Goal: Task Accomplishment & Management: Use online tool/utility

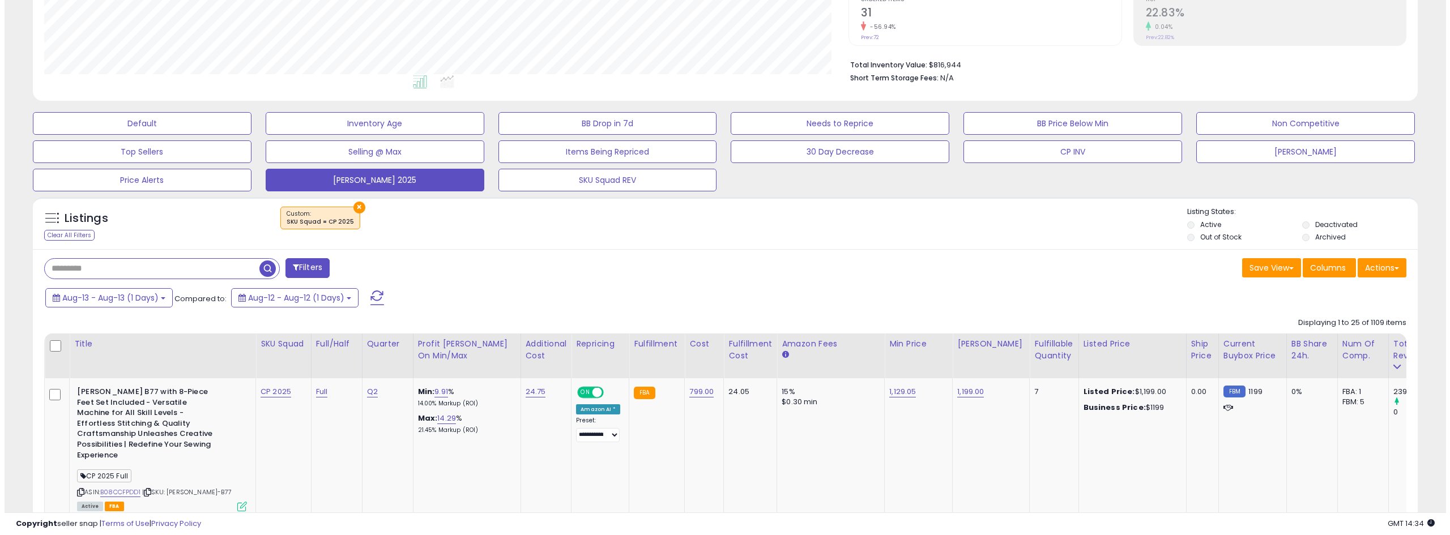
scroll to position [227, 0]
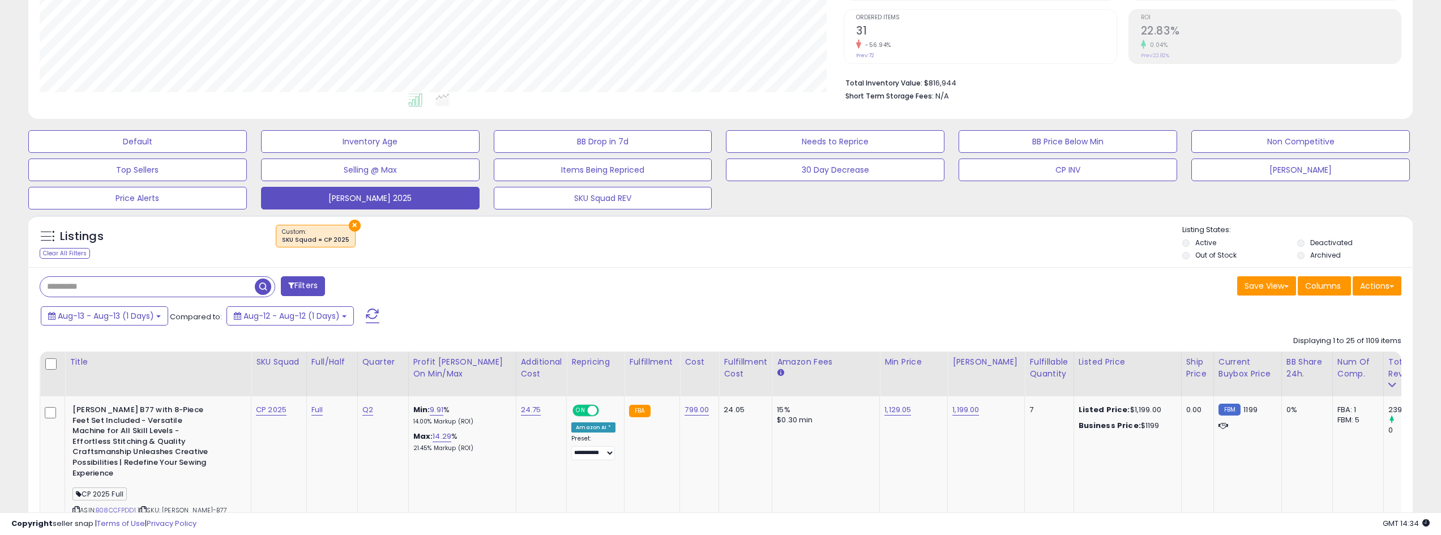
click at [382, 317] on button at bounding box center [372, 316] width 28 height 23
click at [374, 314] on span at bounding box center [373, 316] width 14 height 15
click at [373, 313] on span at bounding box center [373, 316] width 14 height 15
click at [371, 315] on span at bounding box center [373, 316] width 14 height 15
drag, startPoint x: 375, startPoint y: 313, endPoint x: 949, endPoint y: 269, distance: 574.8
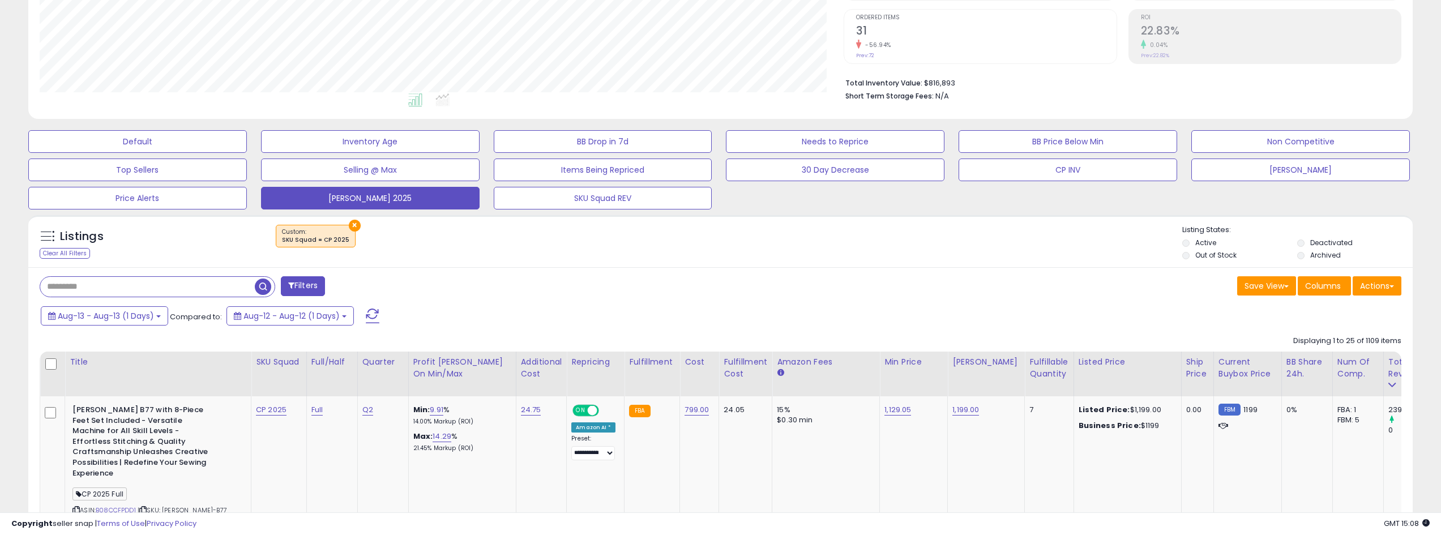
click at [375, 313] on span at bounding box center [373, 316] width 14 height 15
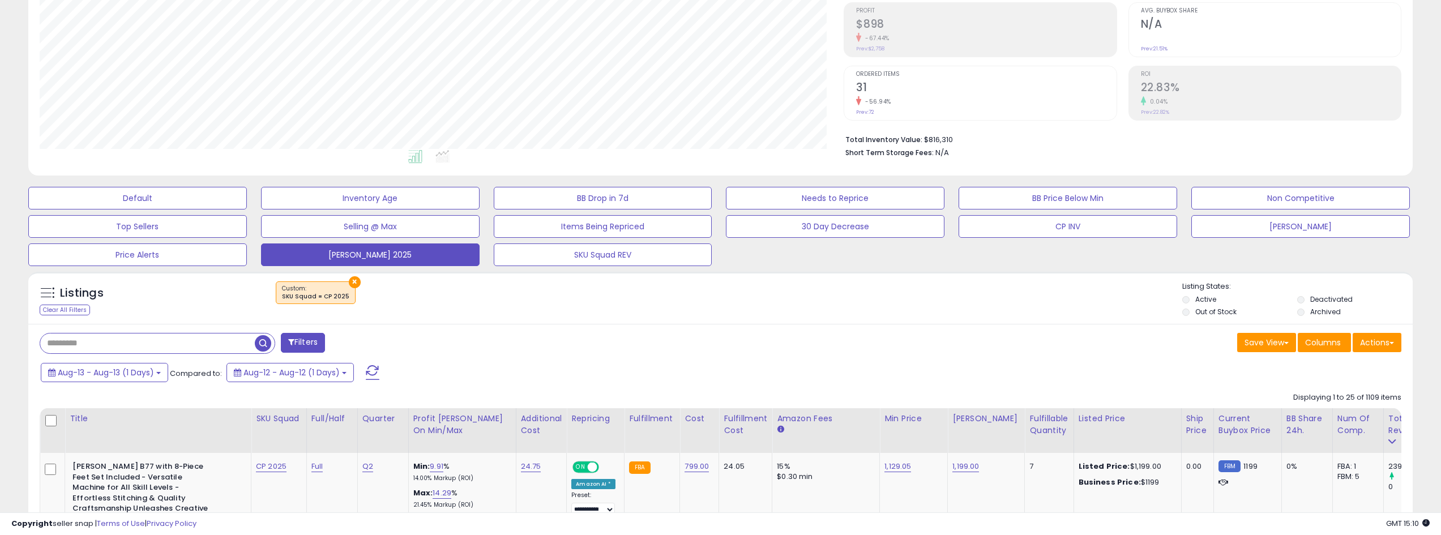
scroll to position [283, 0]
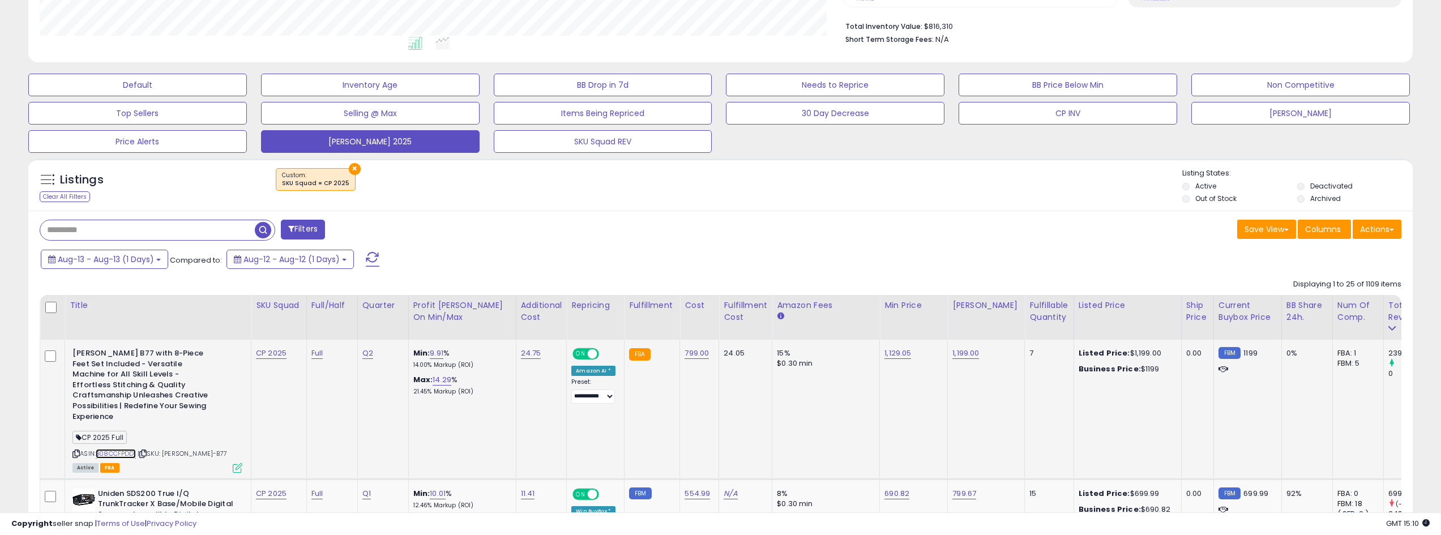
click at [124, 449] on link "B08CCFPDD1" at bounding box center [116, 454] width 40 height 10
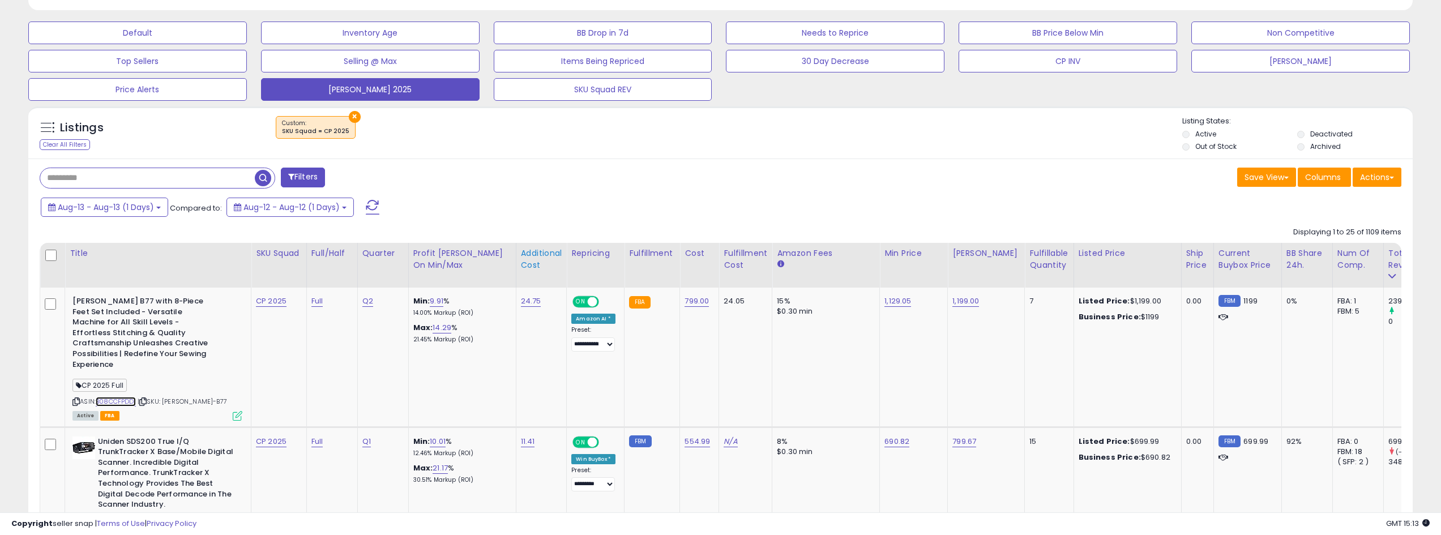
scroll to position [453, 0]
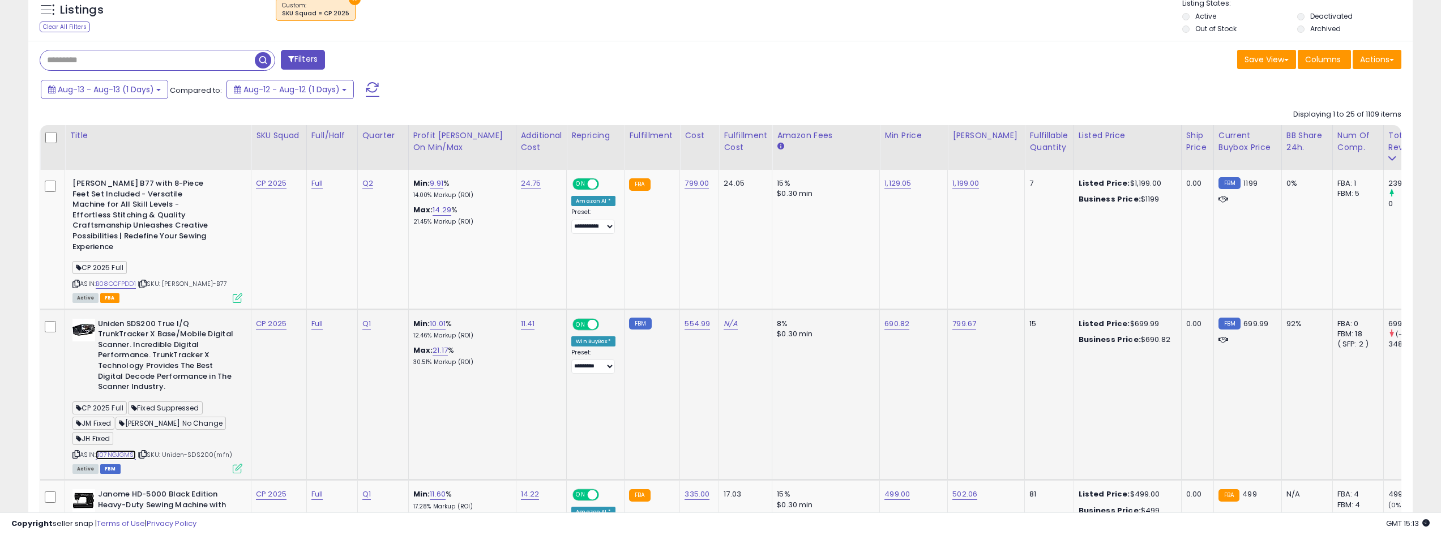
click at [113, 450] on link "B07NGJGMS1" at bounding box center [116, 455] width 40 height 10
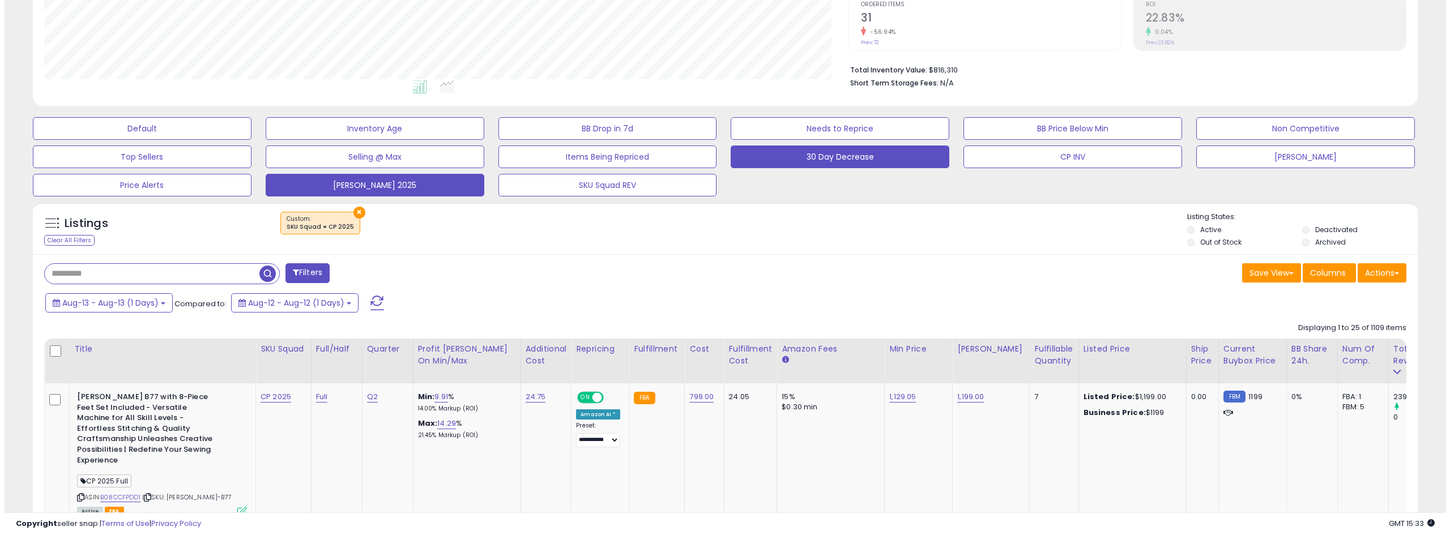
scroll to position [227, 0]
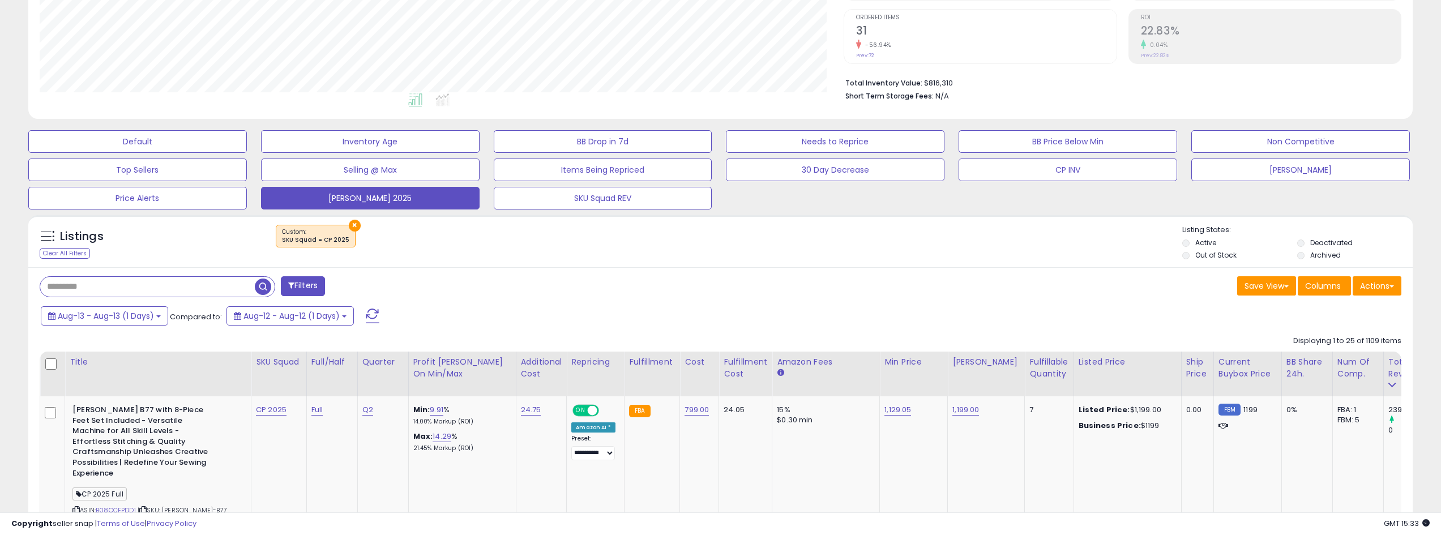
click at [362, 314] on button at bounding box center [372, 316] width 28 height 23
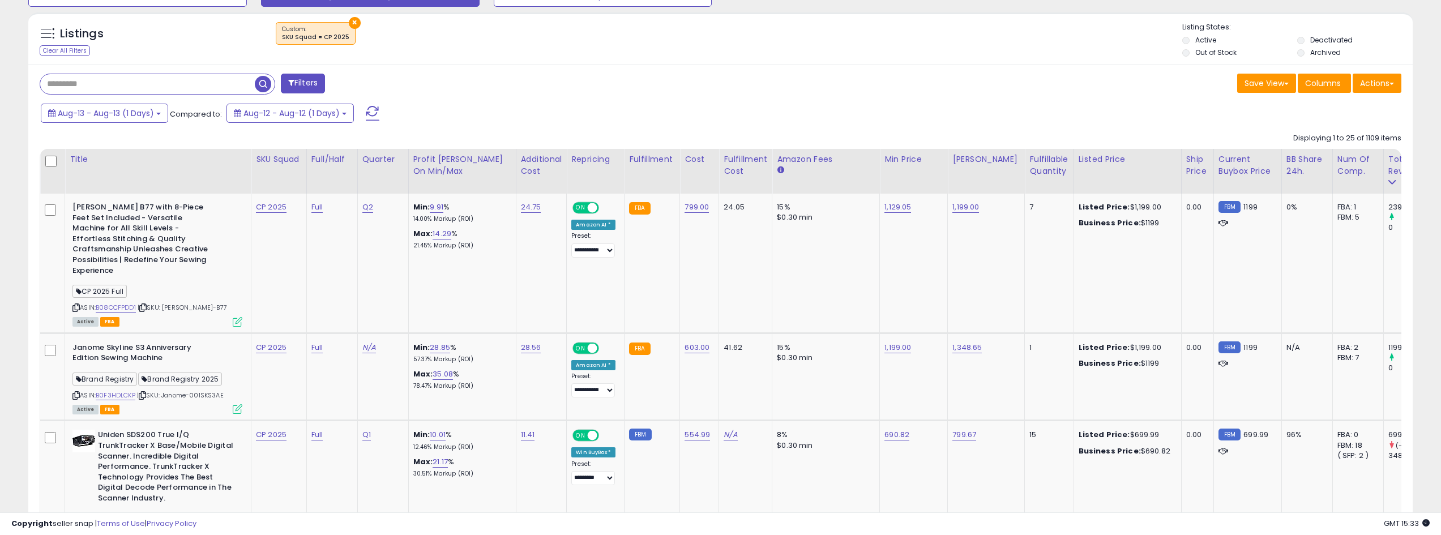
scroll to position [453, 0]
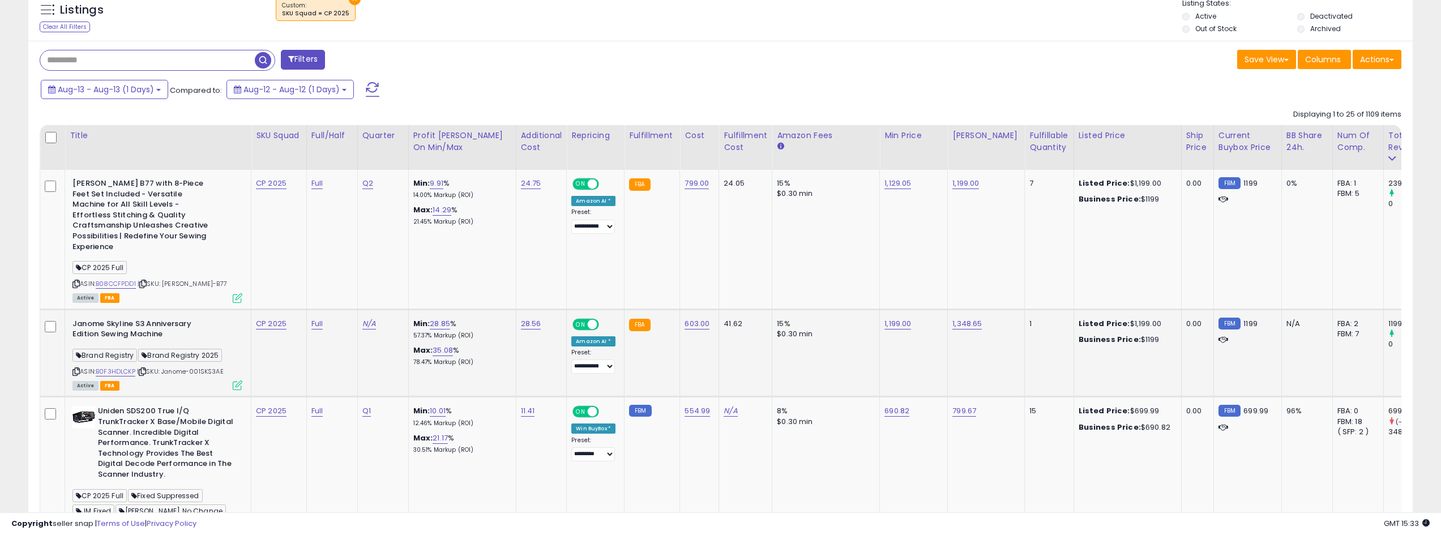
drag, startPoint x: 194, startPoint y: 363, endPoint x: 227, endPoint y: 360, distance: 33.0
click at [224, 367] on span "| SKU: Janome-001SKS3AE" at bounding box center [180, 371] width 87 height 9
copy span "001SKS3AE"
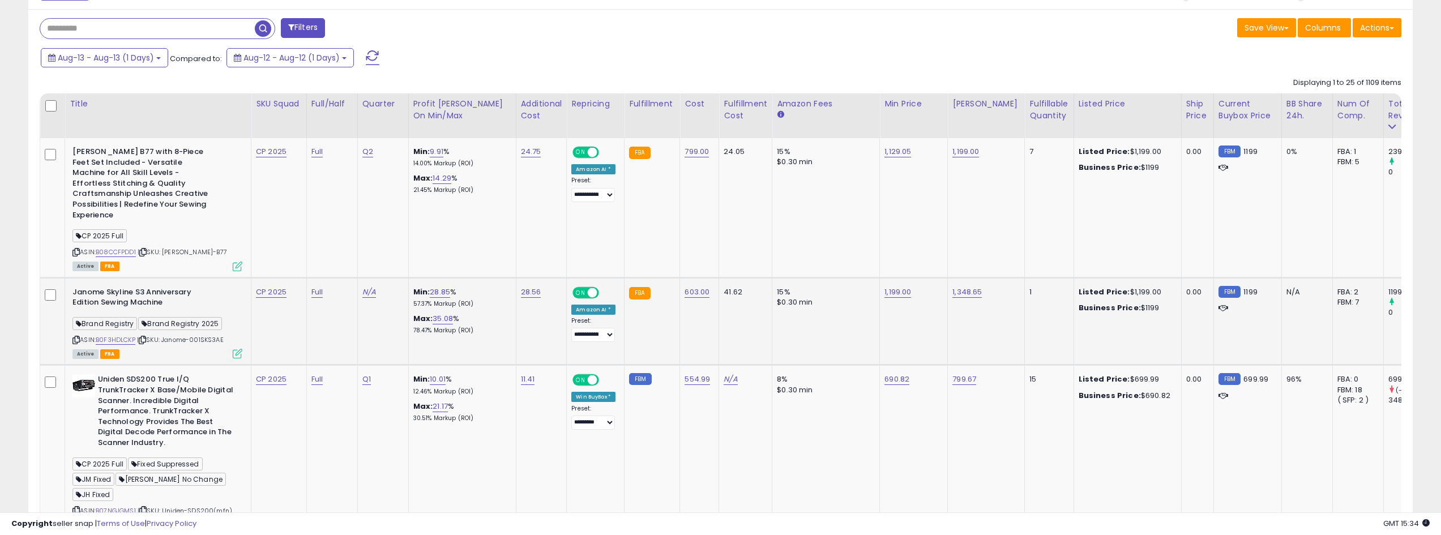
scroll to position [510, 0]
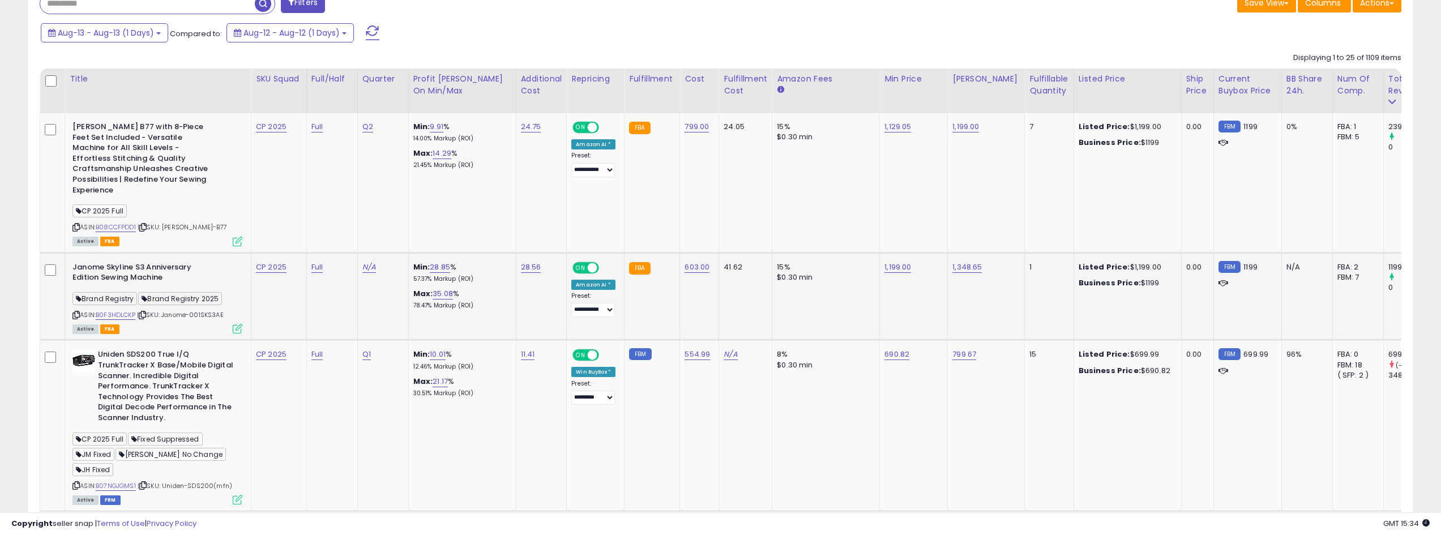
click at [205, 310] on span "| SKU: Janome-001SKS3AE" at bounding box center [180, 314] width 87 height 9
drag, startPoint x: 166, startPoint y: 304, endPoint x: 230, endPoint y: 303, distance: 64.0
click at [230, 303] on div "ASIN: B0F3HDLCKP | SKU: Janome-001SKS3AE Active FBA" at bounding box center [157, 297] width 170 height 71
copy span "Janome-001SKS3AE"
click at [126, 310] on link "B0F3HDLCKP" at bounding box center [116, 315] width 40 height 10
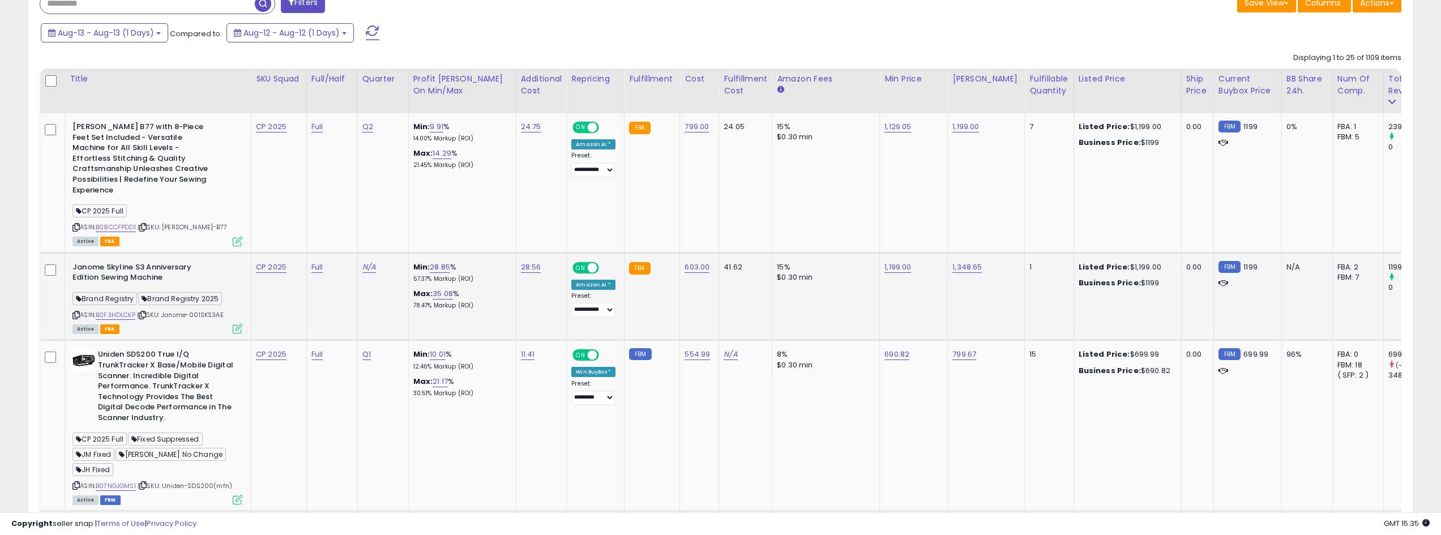
copy span "Janome-001SKS3AE"
click at [194, 310] on span "| SKU: Janome-001SKS3AE" at bounding box center [180, 314] width 87 height 9
copy span "Janome-001SKS3AE"
click at [371, 262] on link "N/A" at bounding box center [369, 267] width 14 height 11
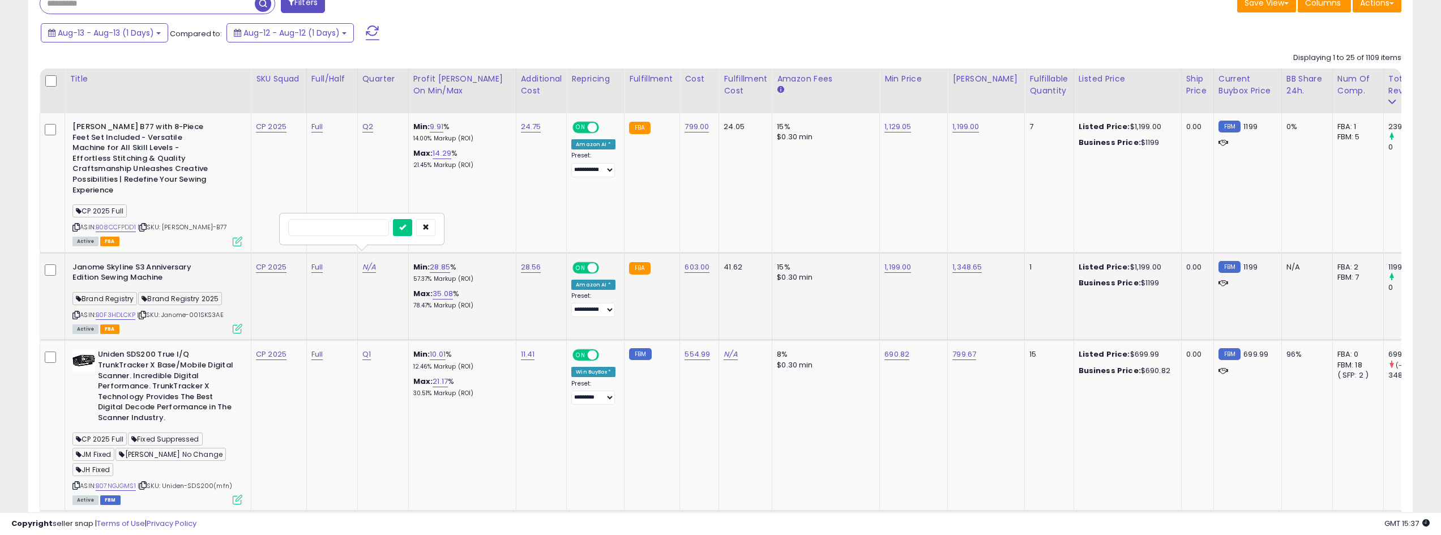
type input "*"
type input "**"
click at [406, 227] on icon "submit" at bounding box center [402, 227] width 7 height 7
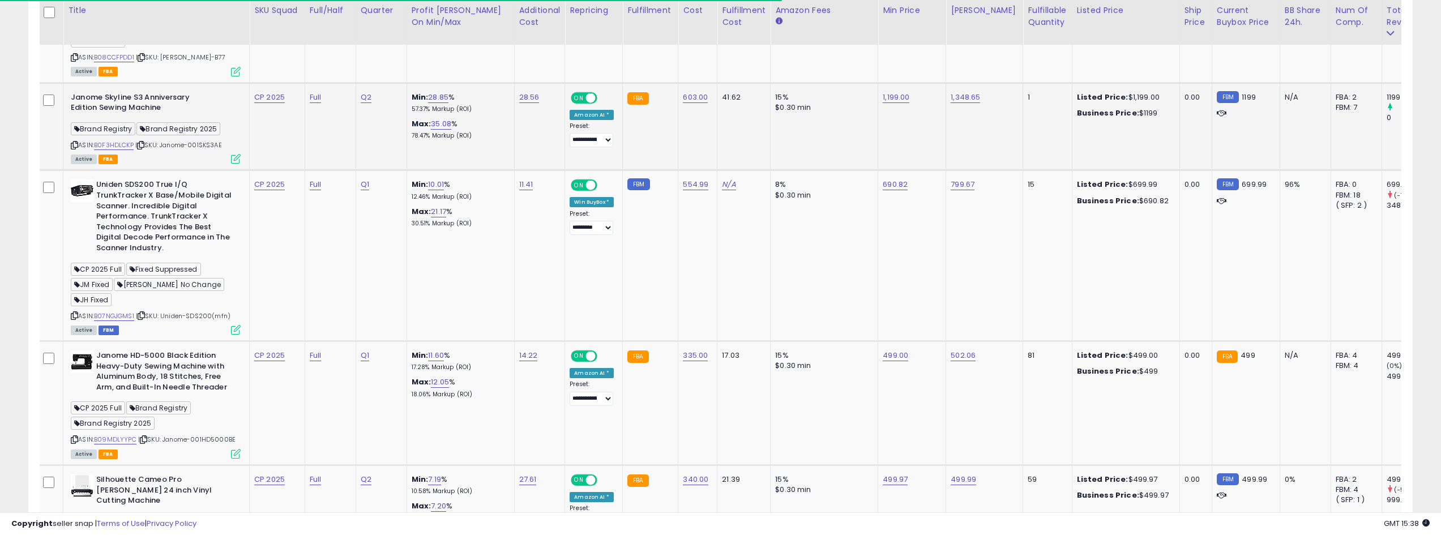
scroll to position [0, 267]
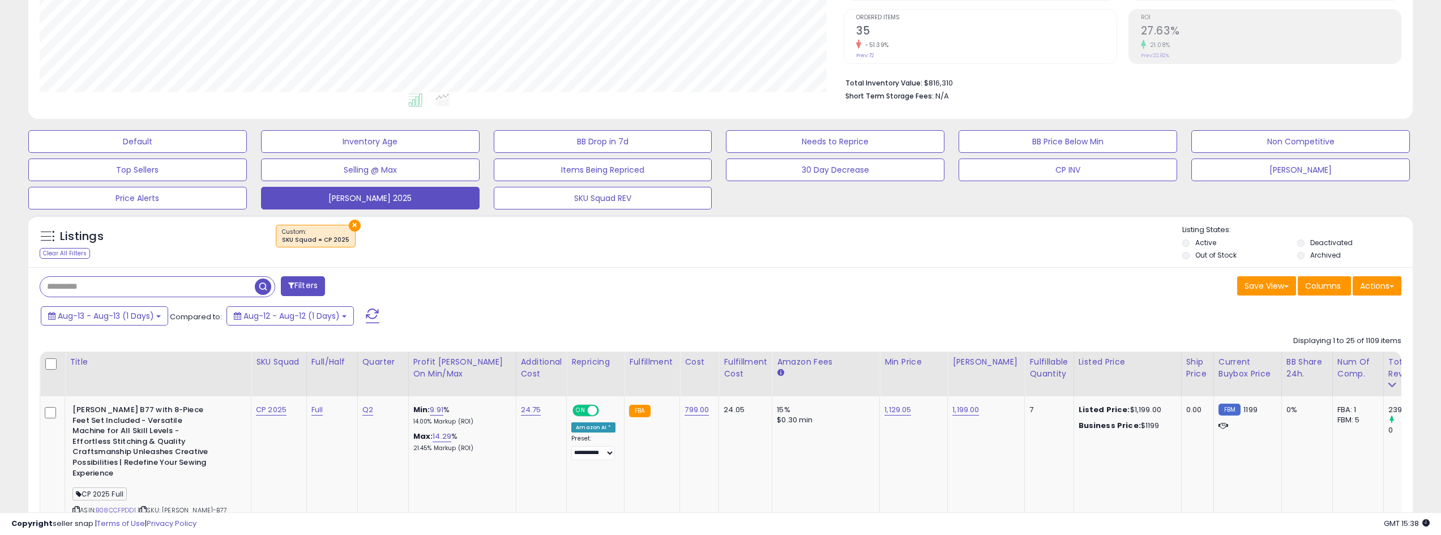
click at [322, 292] on button "Filters" at bounding box center [303, 286] width 44 height 20
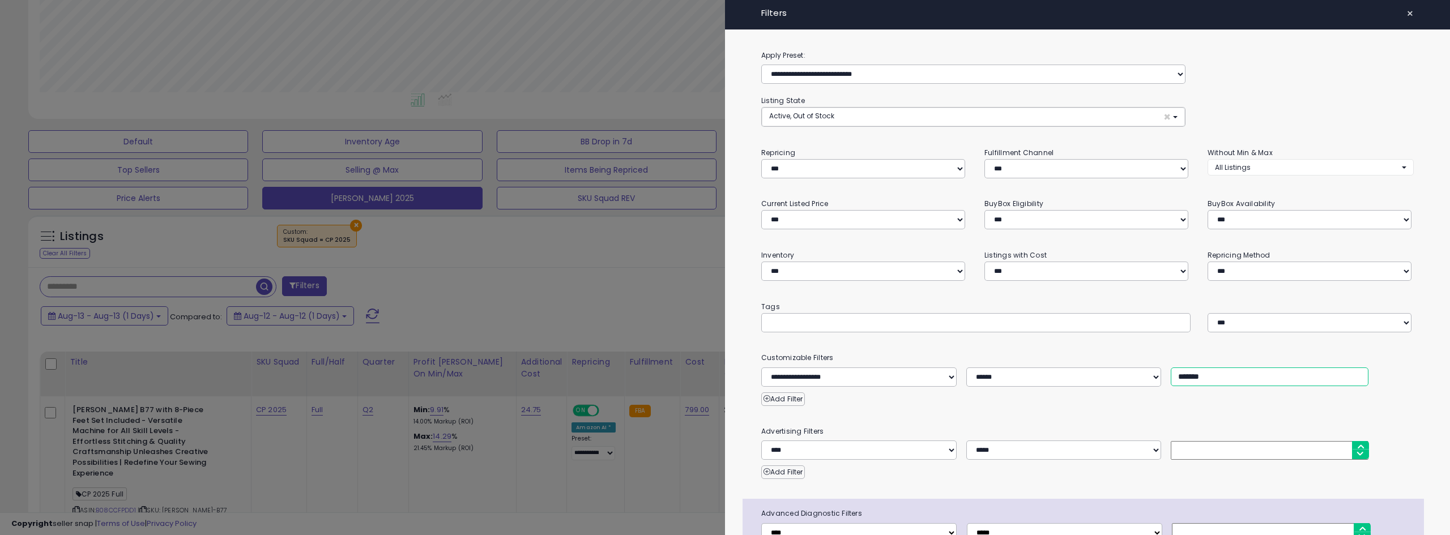
drag, startPoint x: 1184, startPoint y: 284, endPoint x: 1150, endPoint y: 284, distance: 34.0
click at [1150, 368] on div "**********" at bounding box center [1087, 377] width 669 height 19
type input "*******"
click at [643, 292] on div at bounding box center [725, 267] width 1450 height 535
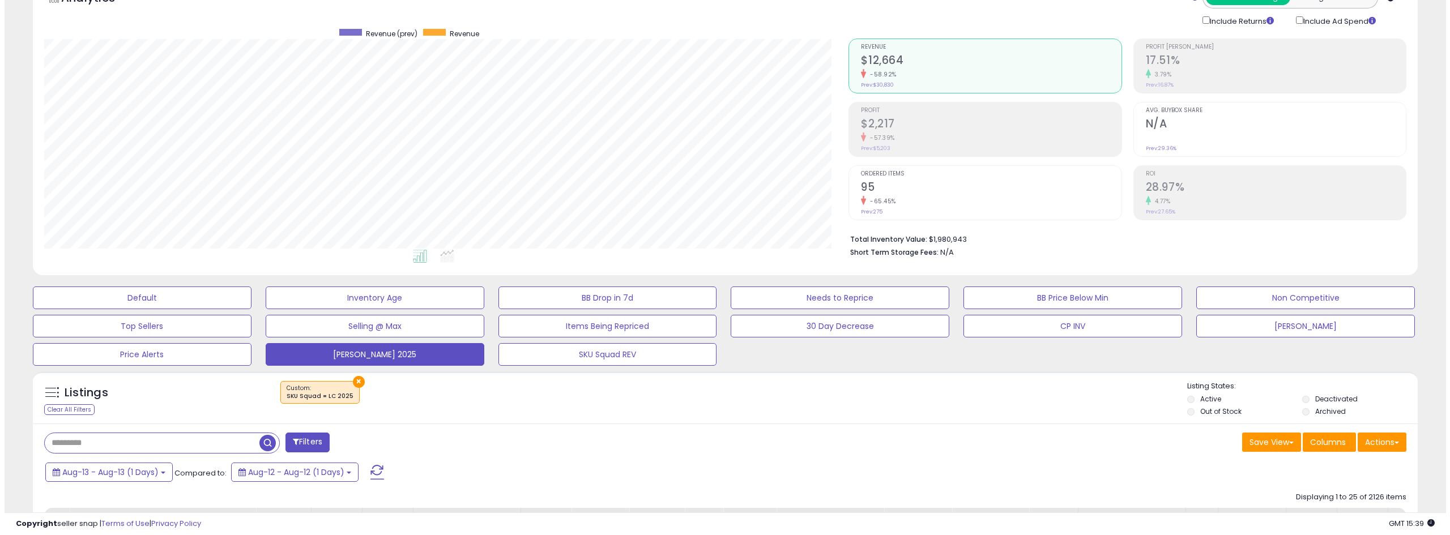
scroll to position [283, 0]
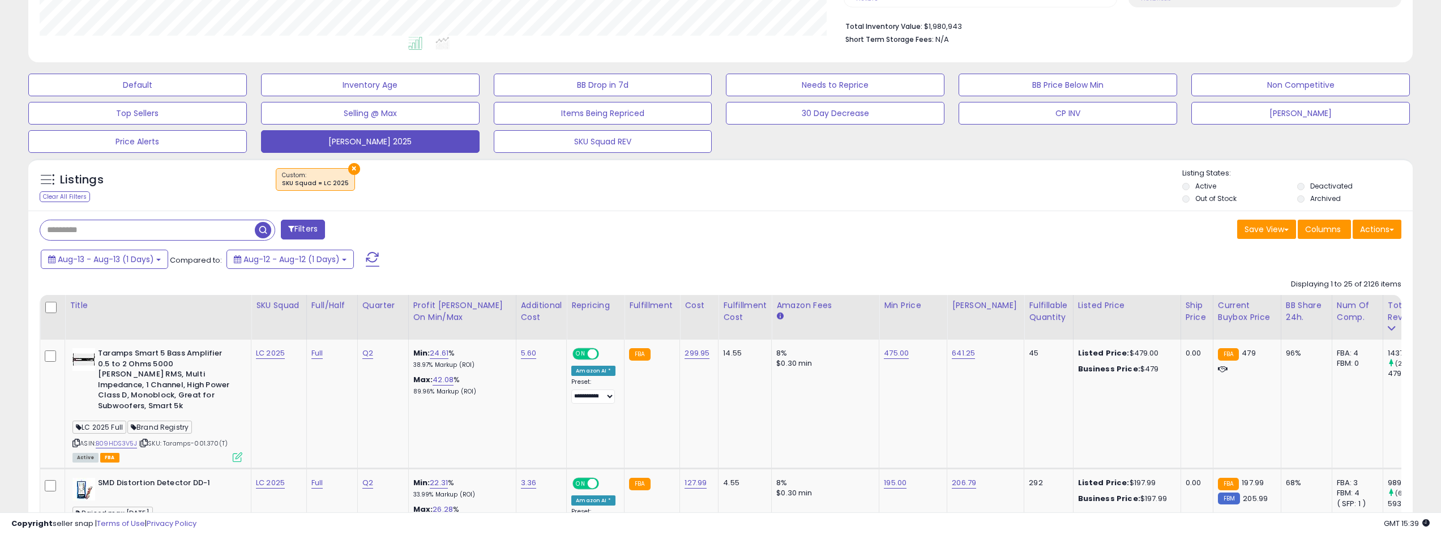
click at [293, 231] on span at bounding box center [291, 229] width 6 height 8
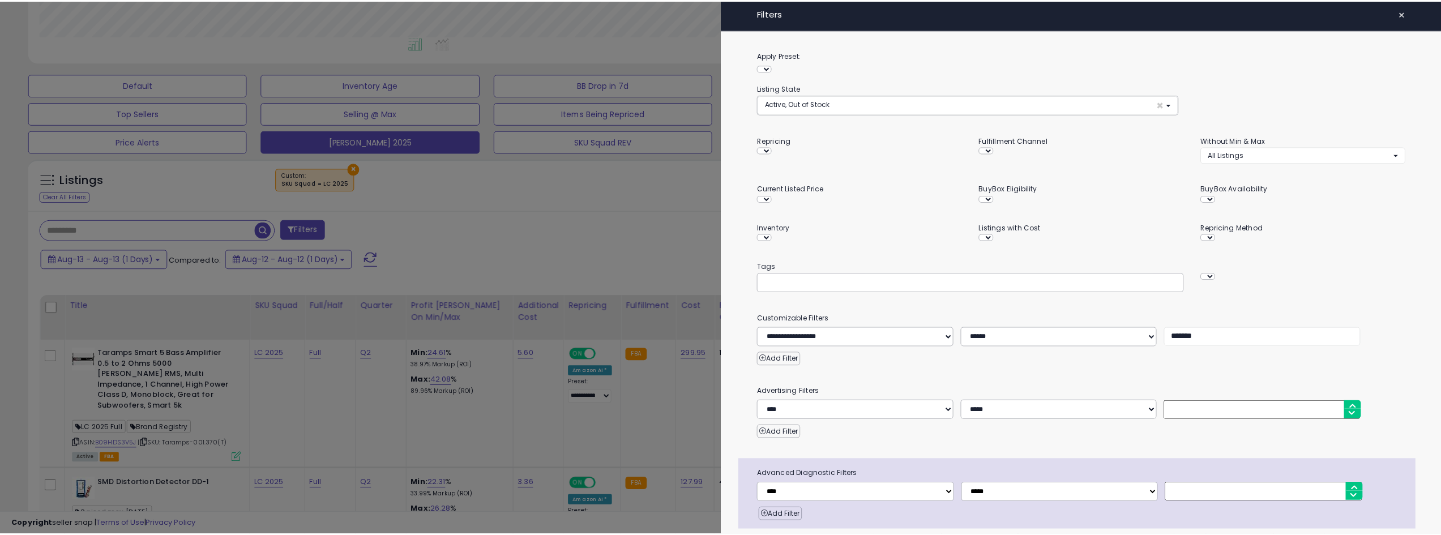
scroll to position [232, 809]
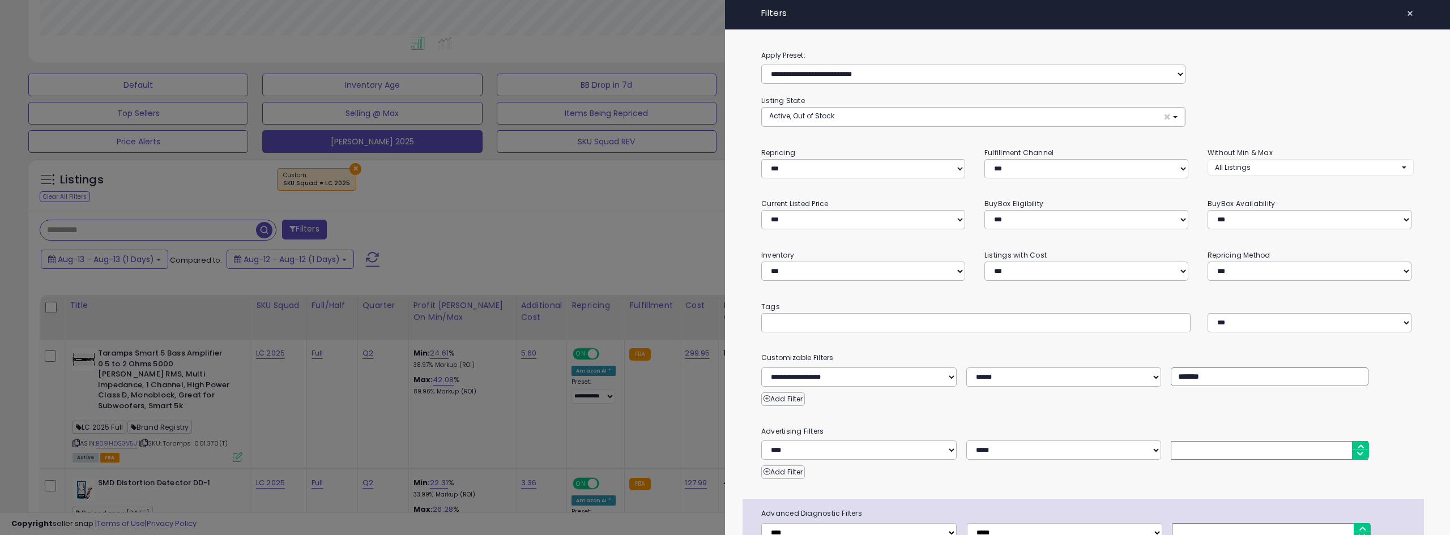
drag, startPoint x: 1181, startPoint y: 286, endPoint x: 1161, endPoint y: 286, distance: 19.8
click at [1161, 368] on div "**********" at bounding box center [1087, 377] width 669 height 19
type input "*******"
click at [617, 206] on div at bounding box center [725, 267] width 1450 height 535
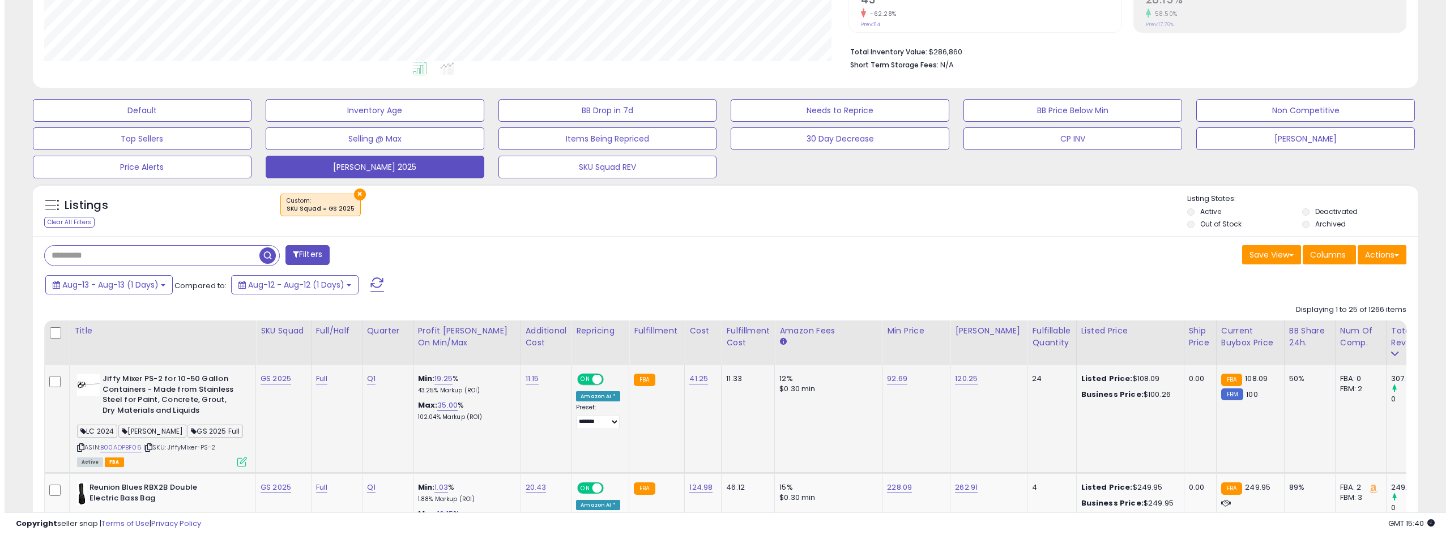
scroll to position [170, 0]
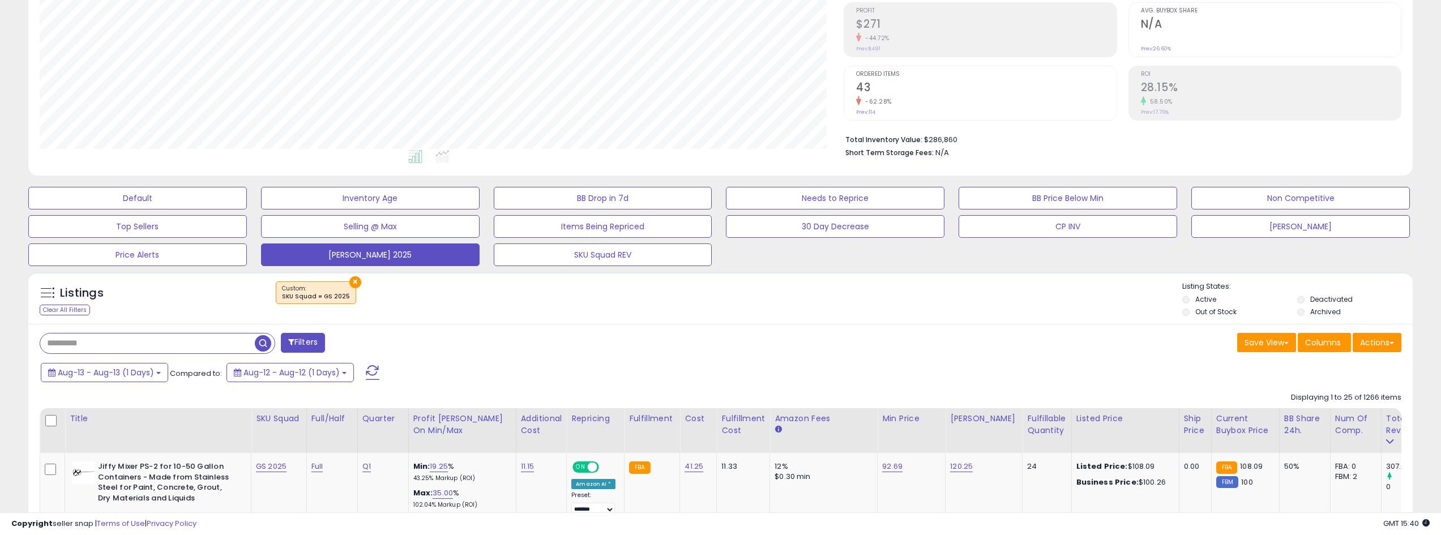
click at [297, 336] on button "Filters" at bounding box center [303, 343] width 44 height 20
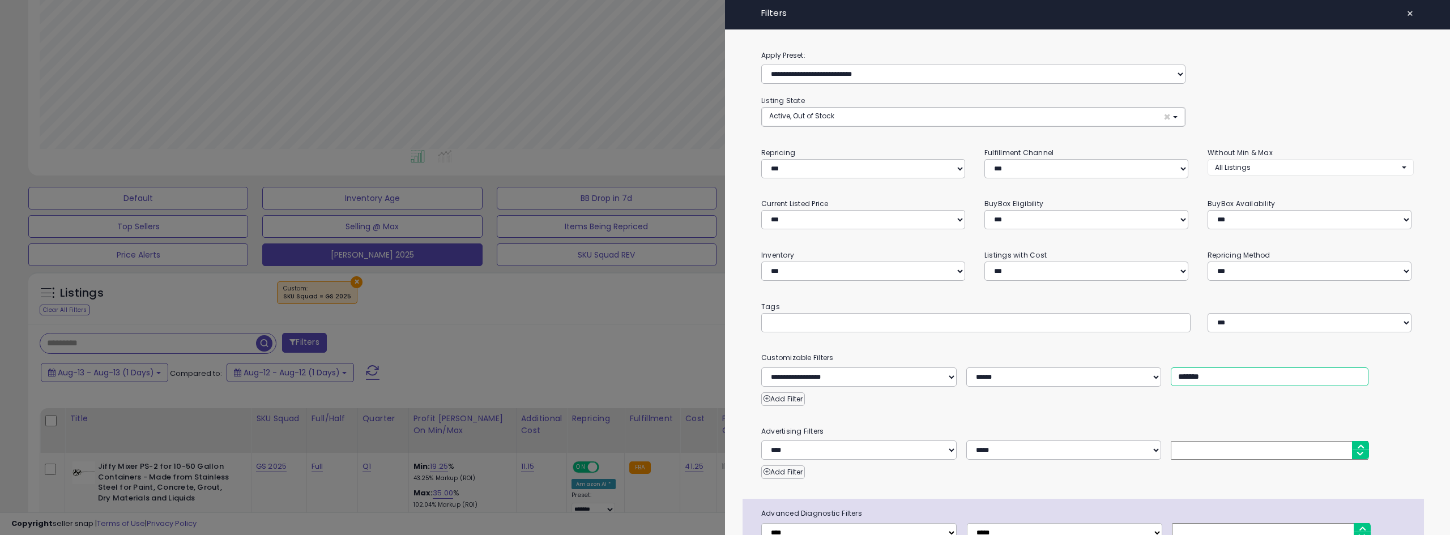
drag, startPoint x: 1185, startPoint y: 287, endPoint x: 1161, endPoint y: 288, distance: 23.2
click at [1162, 368] on div "**********" at bounding box center [1087, 377] width 669 height 19
type input "*******"
click at [526, 347] on div at bounding box center [725, 267] width 1450 height 535
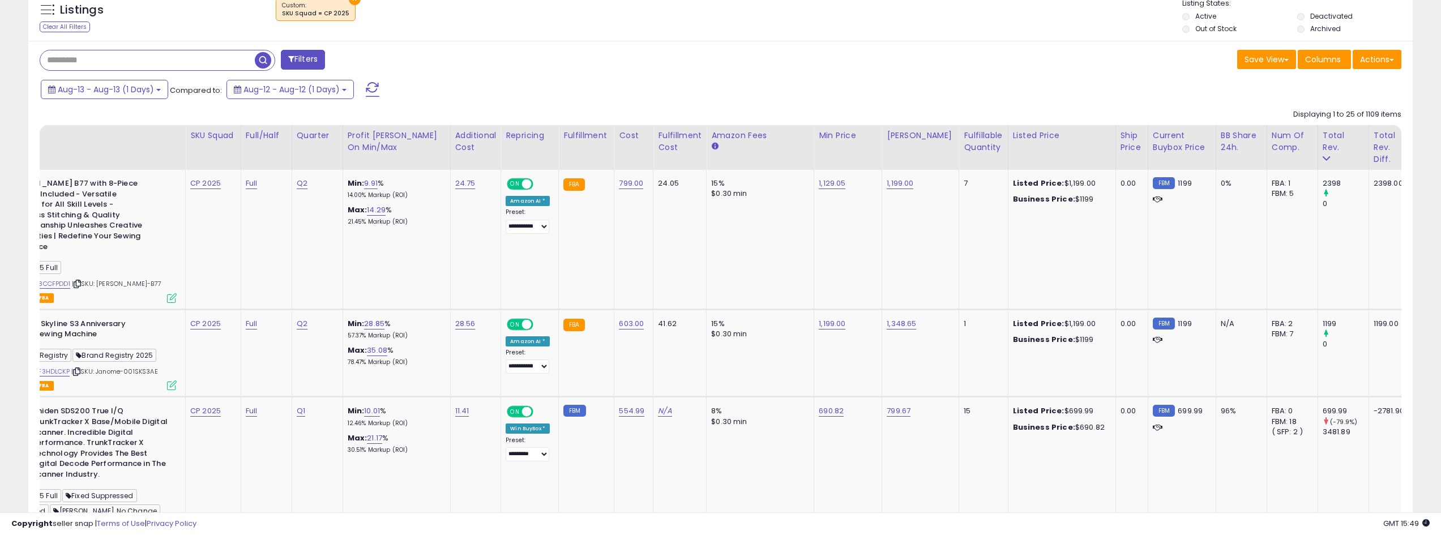
scroll to position [0, 0]
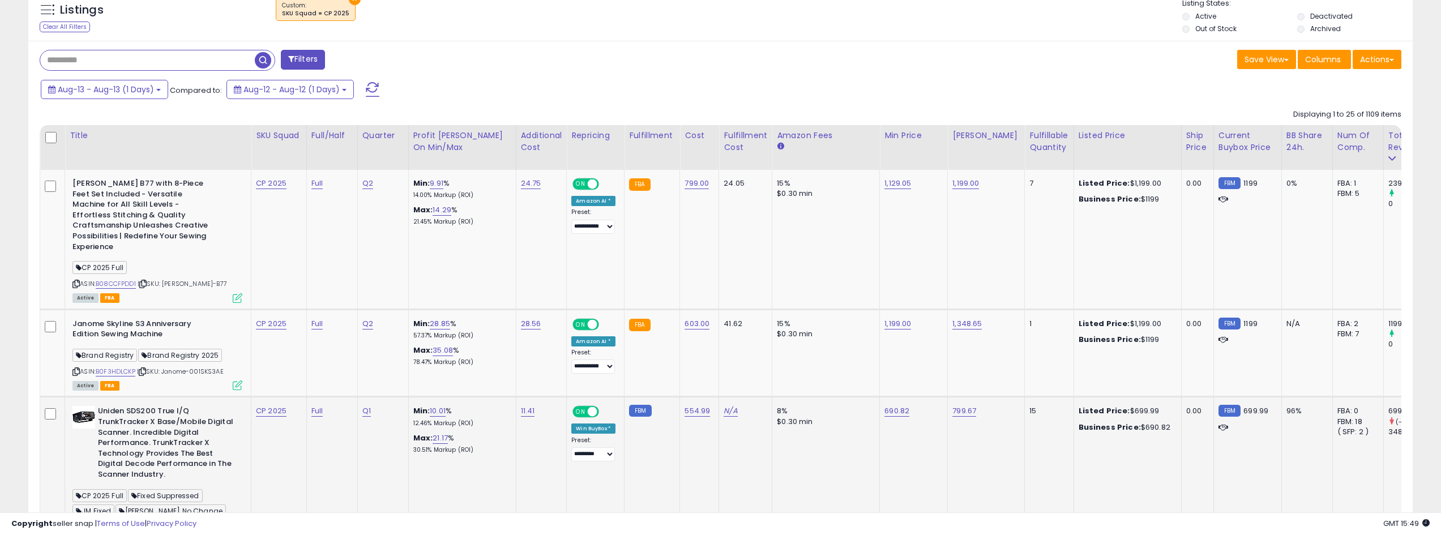
click at [802, 472] on td "8% $0.30 min" at bounding box center [826, 482] width 108 height 171
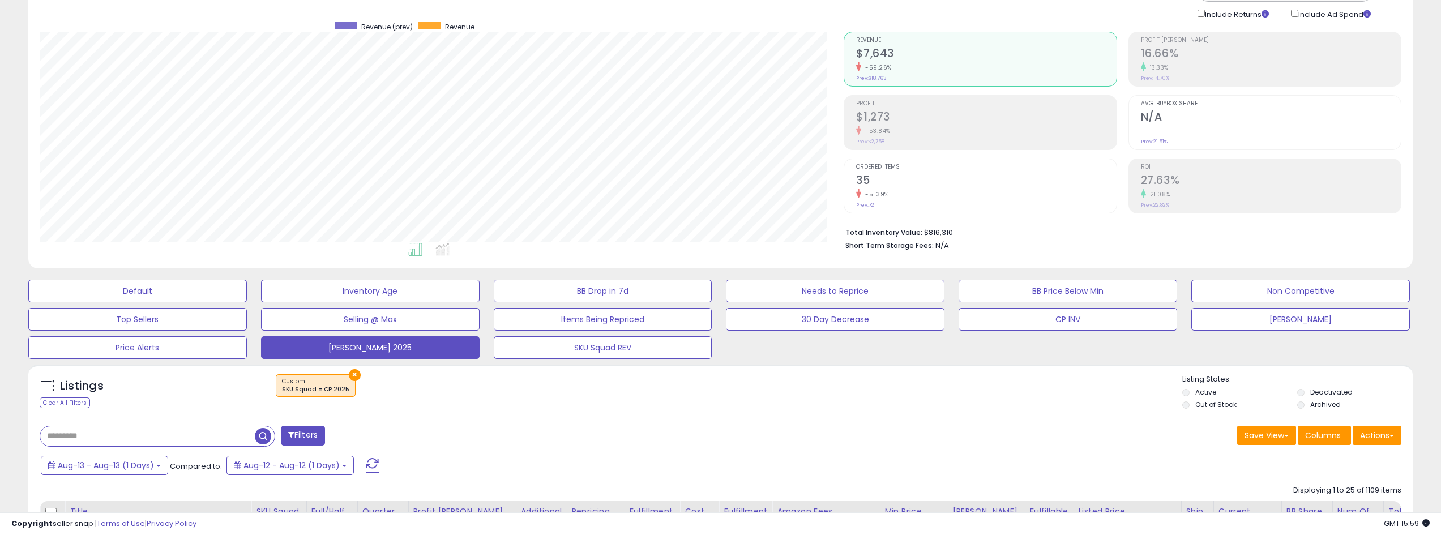
scroll to position [57, 0]
